Goal: Download file/media: Download file/media

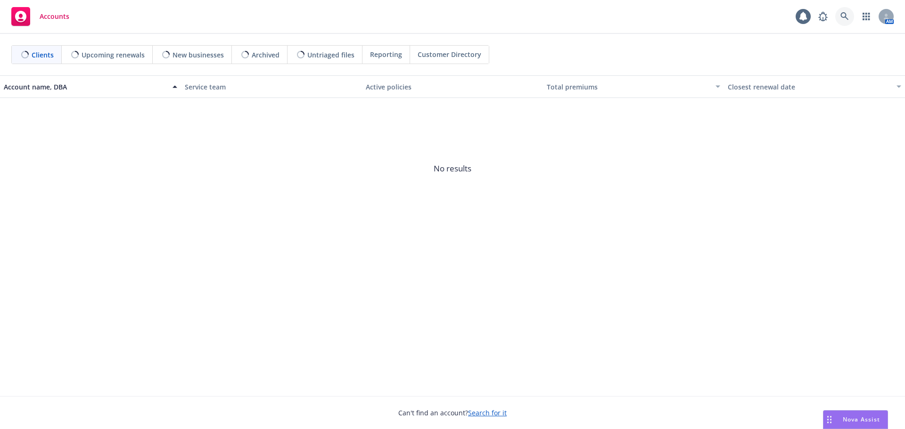
click at [842, 16] on icon at bounding box center [844, 16] width 8 height 8
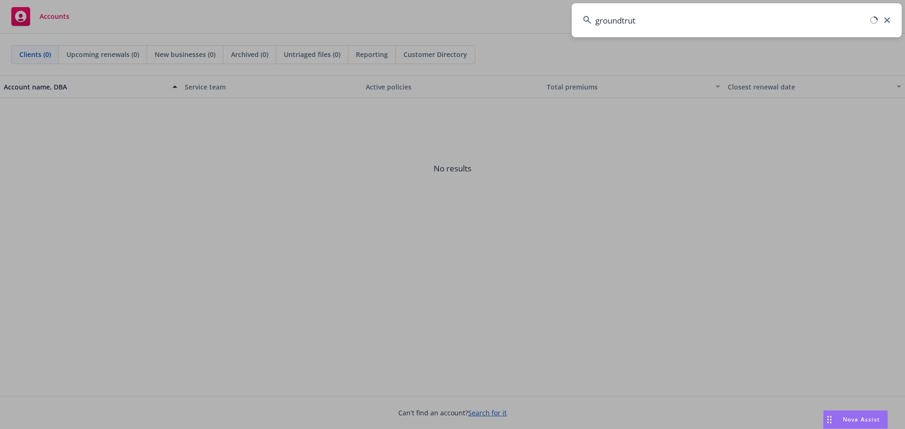
type input "groundtruth"
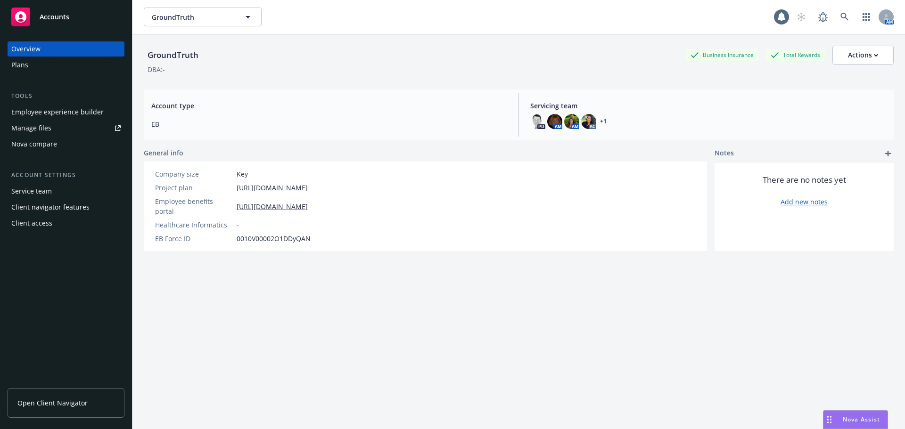
click at [38, 403] on span "Open Client Navigator" at bounding box center [52, 403] width 70 height 10
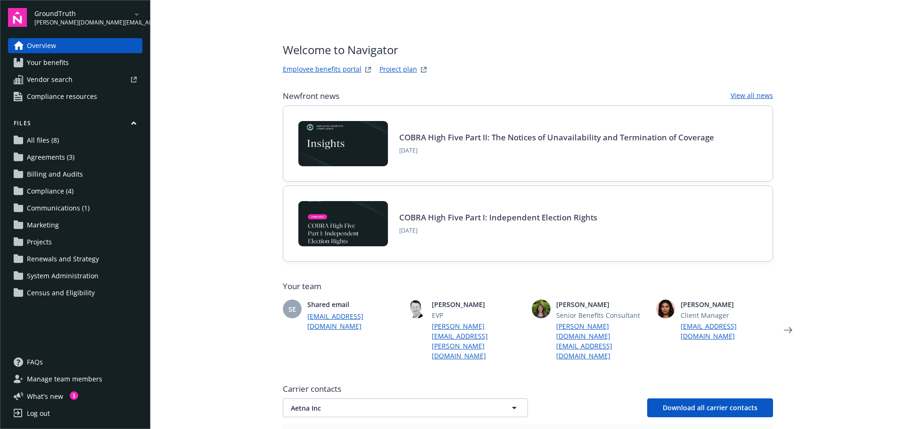
click at [45, 59] on span "Your benefits" at bounding box center [48, 62] width 42 height 15
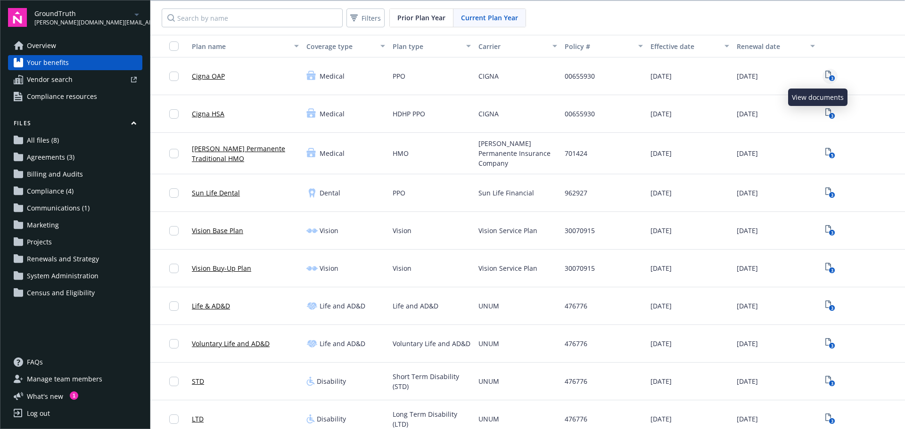
click at [825, 74] on icon "3" at bounding box center [830, 76] width 10 height 11
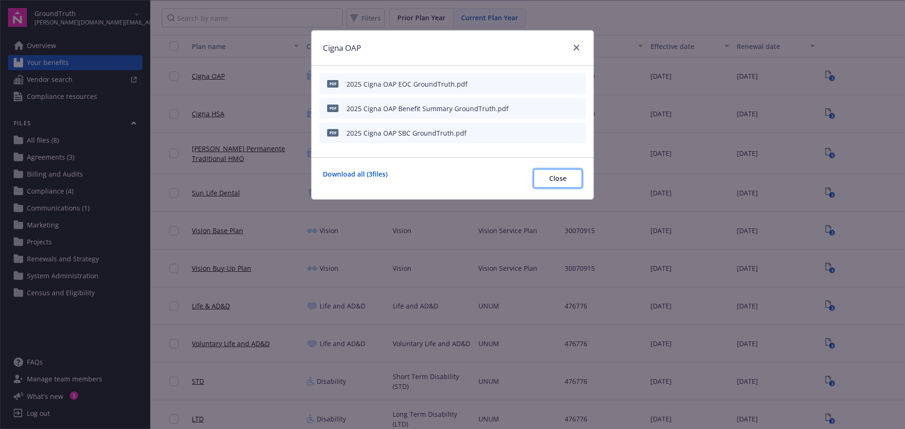
click at [556, 180] on span "Close" at bounding box center [557, 178] width 17 height 9
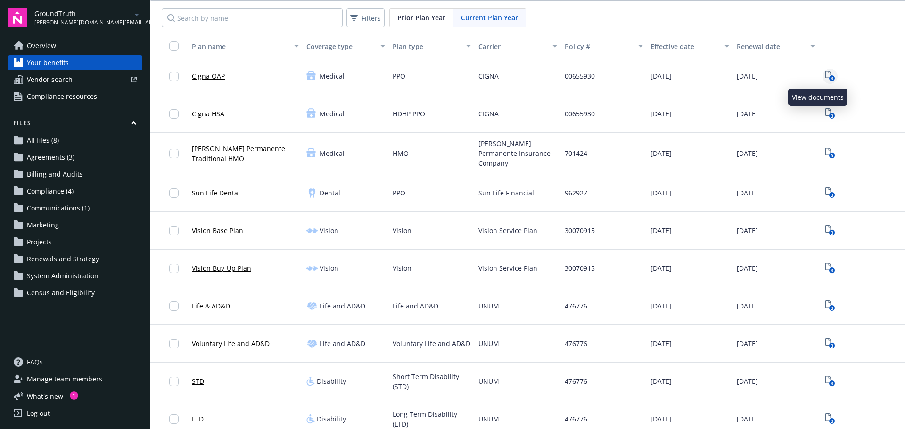
click at [830, 76] on text "3" at bounding box center [831, 78] width 2 height 6
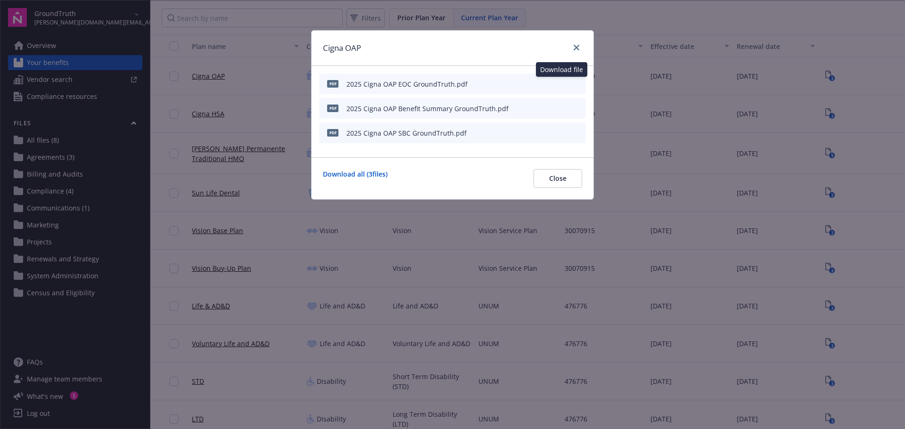
click at [562, 83] on icon "download file" at bounding box center [561, 83] width 6 height 6
click at [576, 47] on icon "close" at bounding box center [576, 48] width 6 height 6
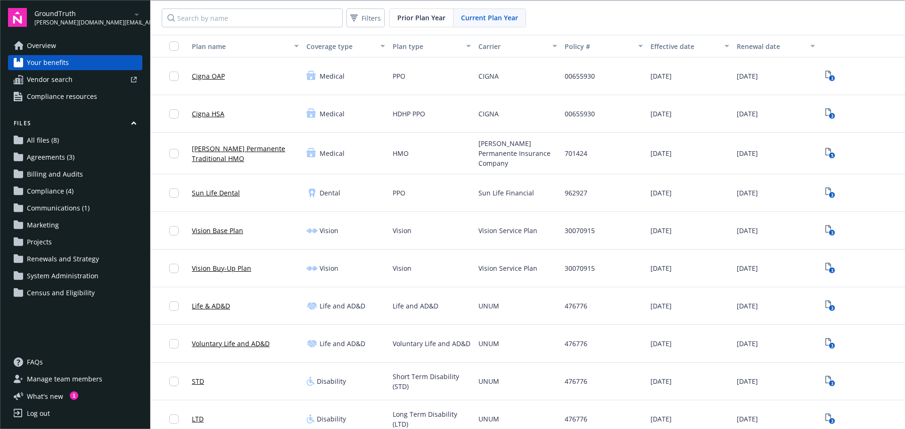
click at [44, 160] on span "Agreements (3)" at bounding box center [51, 157] width 48 height 15
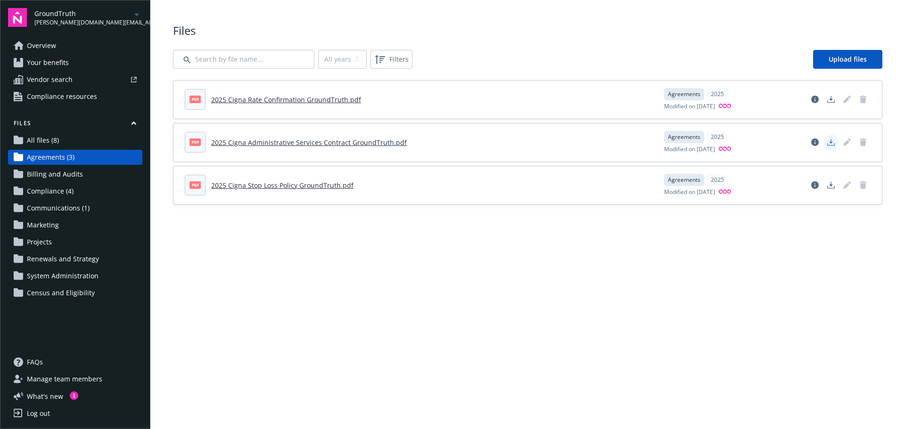
click at [832, 144] on icon "Download document" at bounding box center [831, 143] width 8 height 8
click at [830, 187] on icon "Download document" at bounding box center [831, 185] width 8 height 8
